Goal: Transaction & Acquisition: Purchase product/service

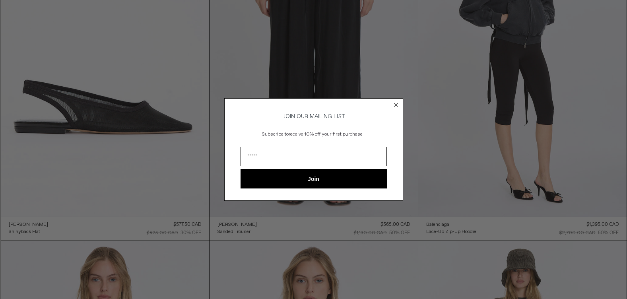
click at [395, 103] on icon "Close dialog" at bounding box center [396, 104] width 3 height 3
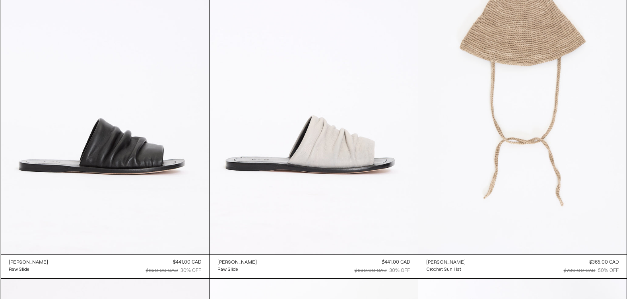
scroll to position [754, 0]
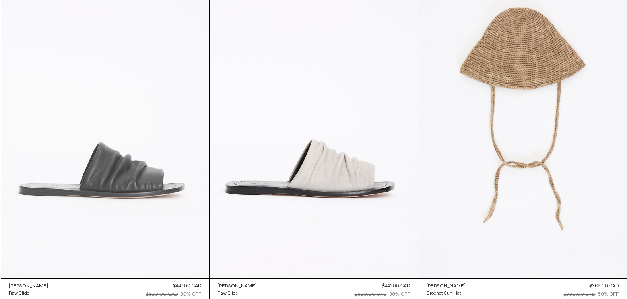
click at [114, 178] on at bounding box center [105, 122] width 208 height 313
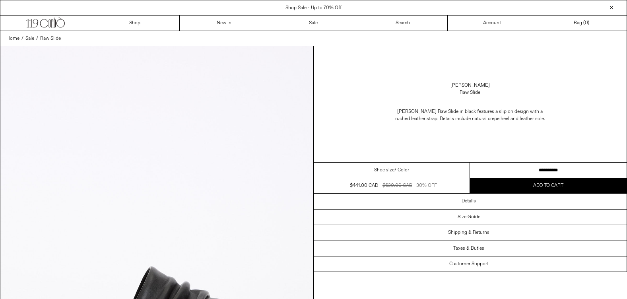
click at [554, 169] on select "**********" at bounding box center [548, 171] width 157 height 16
drag, startPoint x: 231, startPoint y: 143, endPoint x: 217, endPoint y: 140, distance: 13.9
click at [231, 143] on img at bounding box center [156, 241] width 313 height 391
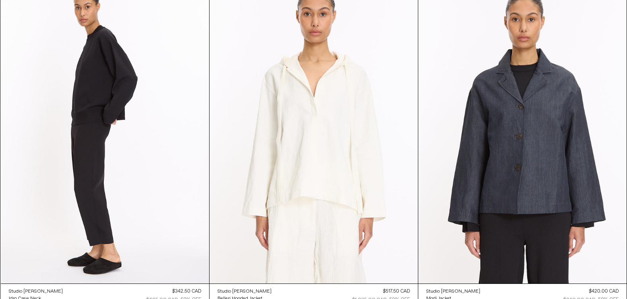
scroll to position [2445, 0]
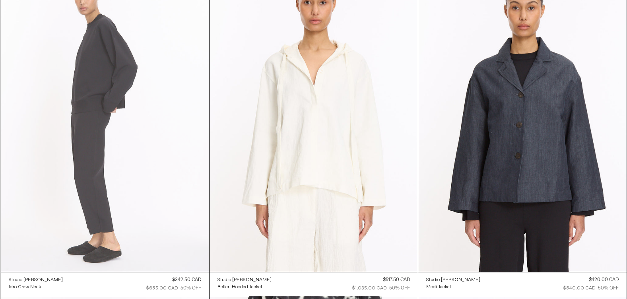
click at [133, 66] on at bounding box center [105, 115] width 208 height 313
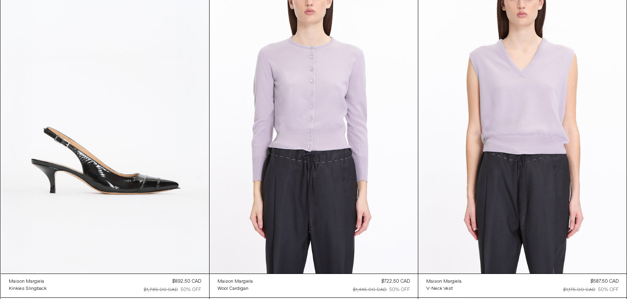
scroll to position [3462, 0]
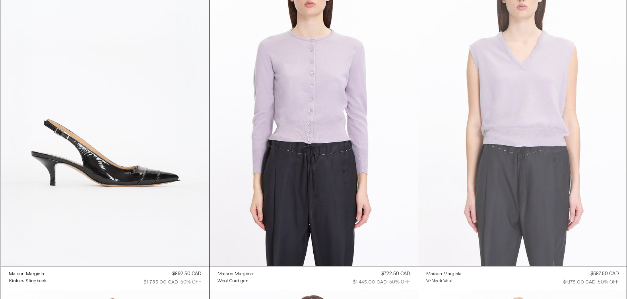
click at [537, 132] on at bounding box center [522, 109] width 208 height 313
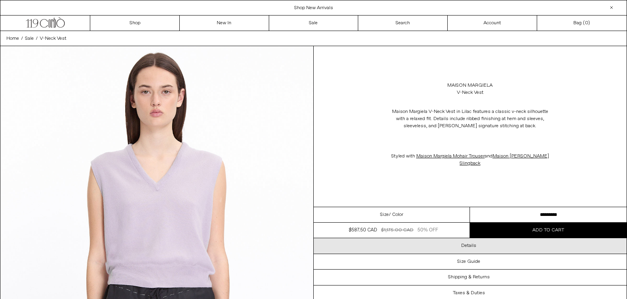
click at [467, 246] on h3 "Details" at bounding box center [468, 246] width 15 height 6
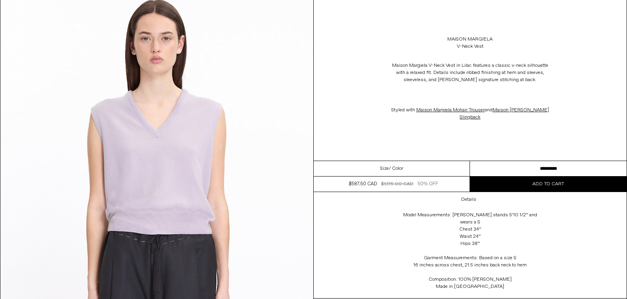
scroll to position [112, 0]
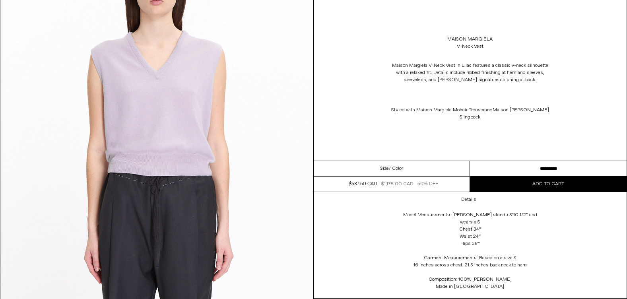
click at [551, 183] on span "Add to cart" at bounding box center [549, 184] width 32 height 6
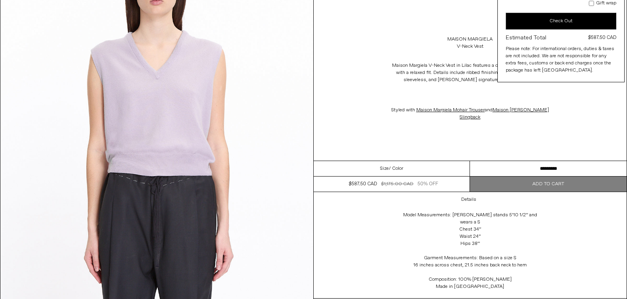
scroll to position [150, 0]
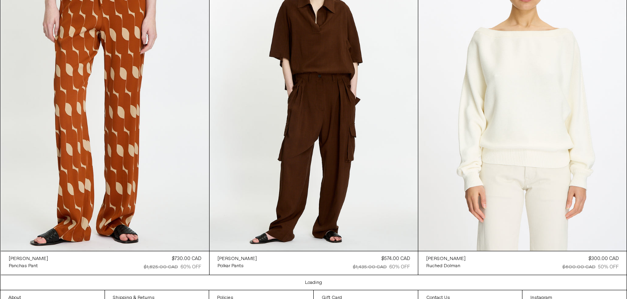
scroll to position [18656, 0]
